Goal: Navigation & Orientation: Find specific page/section

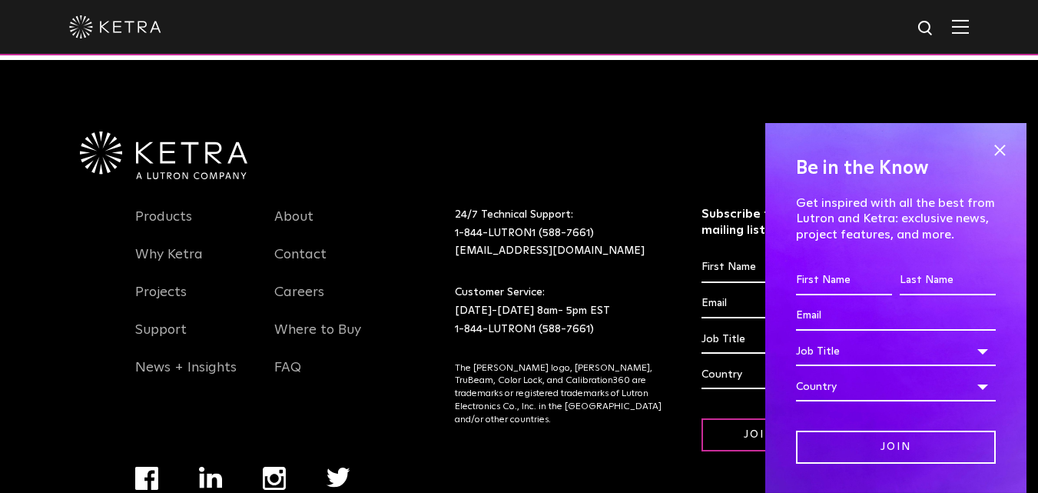
scroll to position [3232, 0]
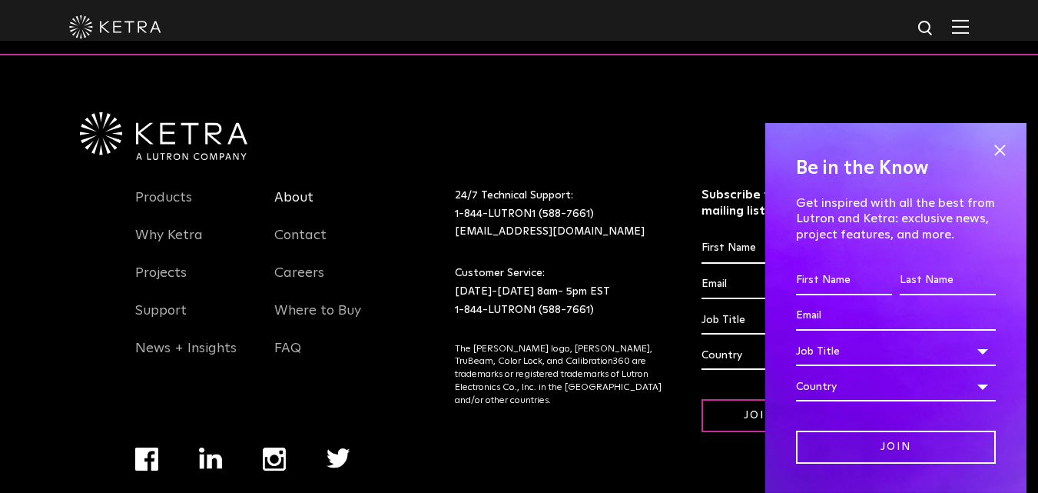
click at [284, 189] on link "About" at bounding box center [293, 206] width 39 height 35
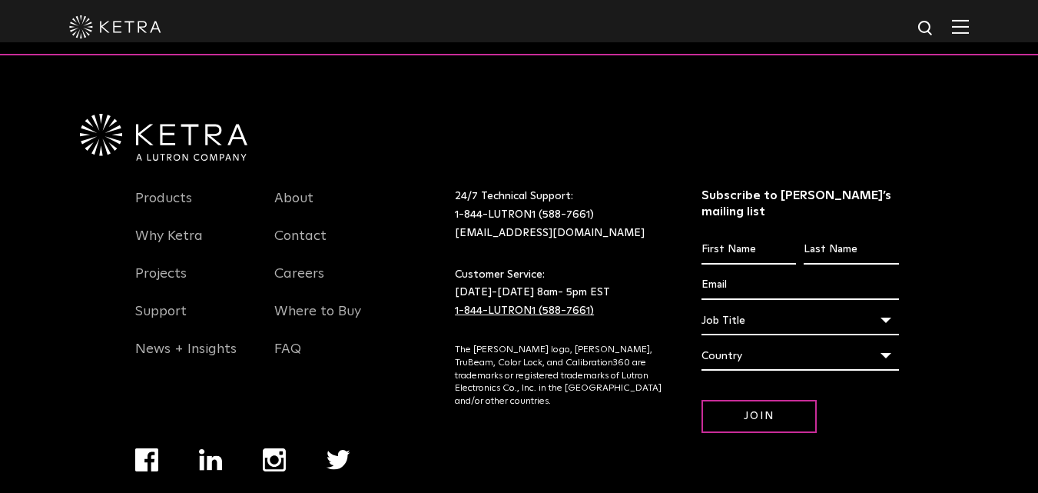
scroll to position [1981, 0]
click at [307, 227] on link "Contact" at bounding box center [300, 244] width 52 height 35
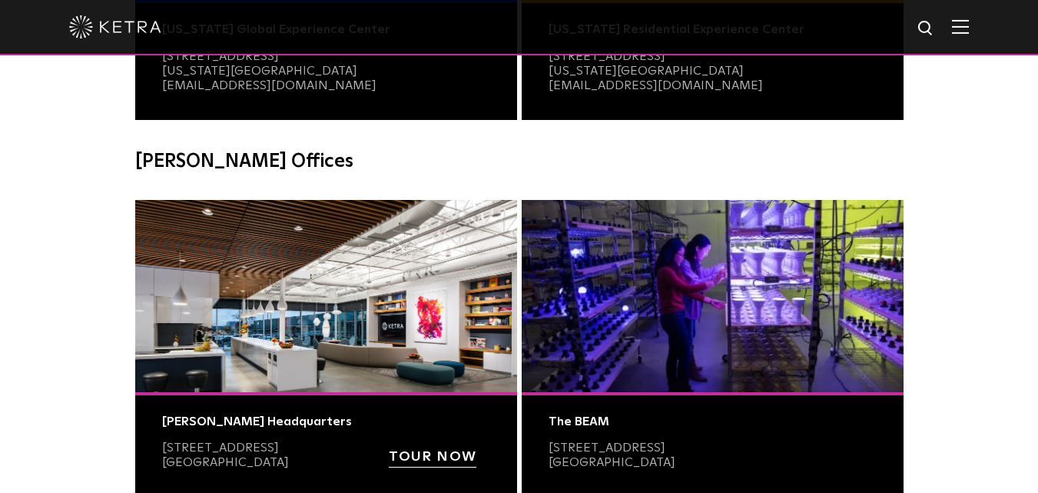
scroll to position [1668, 0]
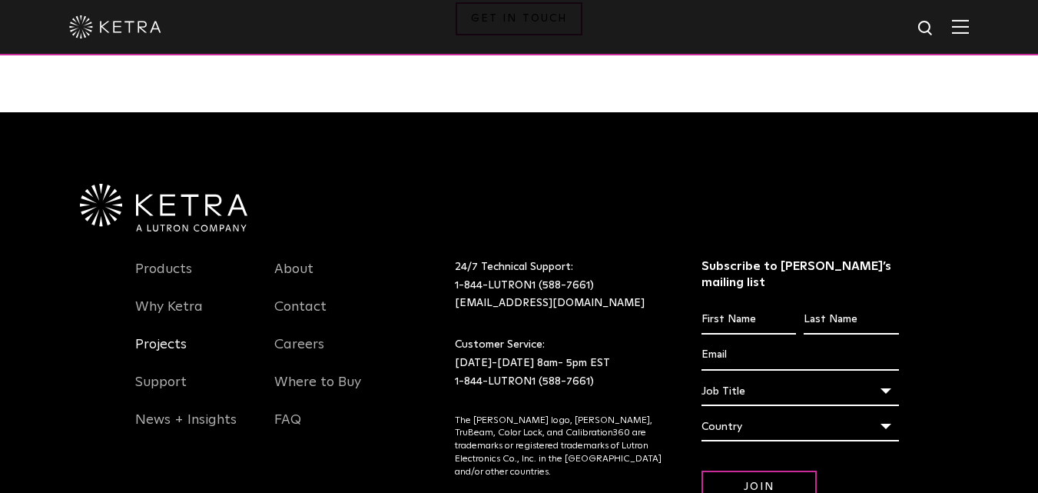
click at [164, 336] on link "Projects" at bounding box center [160, 353] width 51 height 35
